Goal: Task Accomplishment & Management: Manage account settings

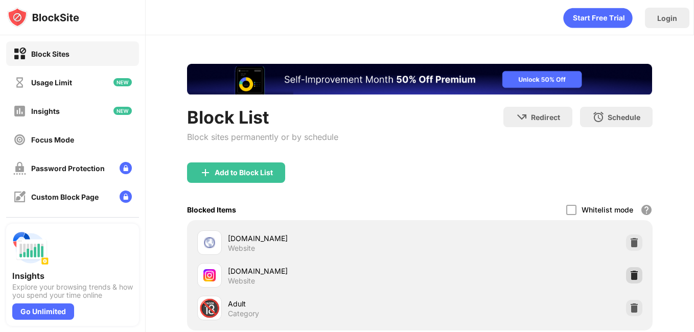
click at [631, 273] on img at bounding box center [634, 275] width 10 height 10
